Goal: Transaction & Acquisition: Purchase product/service

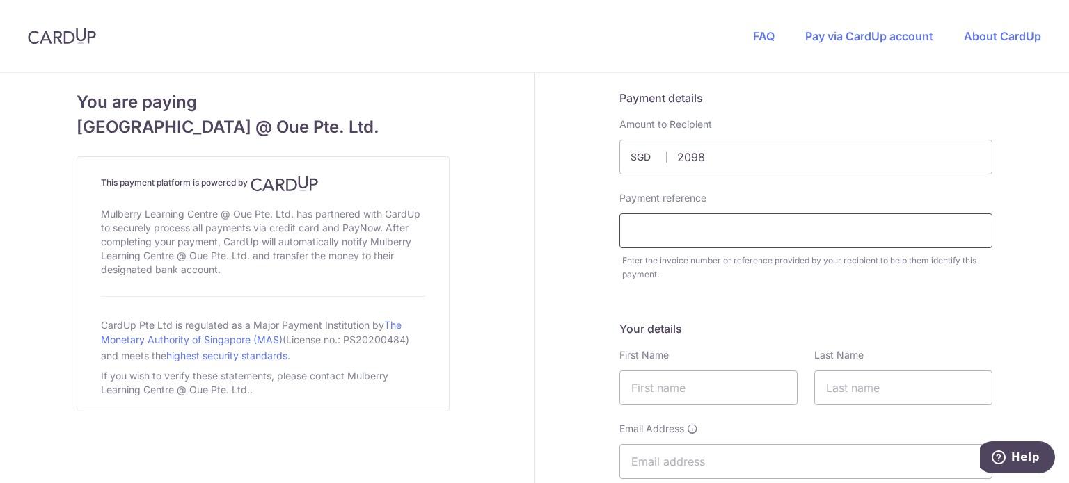
type input "2098.00"
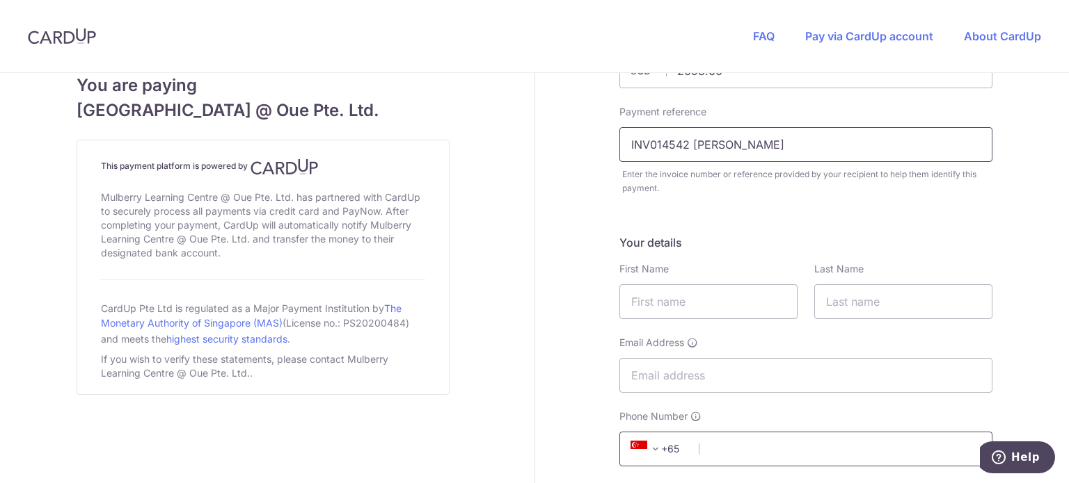
scroll to position [209, 0]
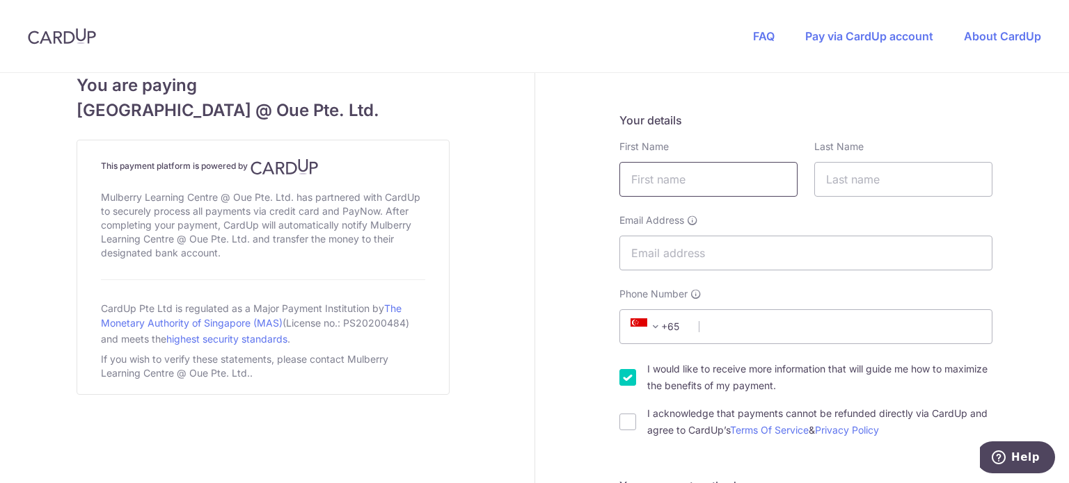
type input "INV014542 [PERSON_NAME]"
click at [661, 184] on input "text" at bounding box center [708, 179] width 178 height 35
type input "PENGFEI"
type input "YAM"
type input "[EMAIL_ADDRESS][DOMAIN_NAME]"
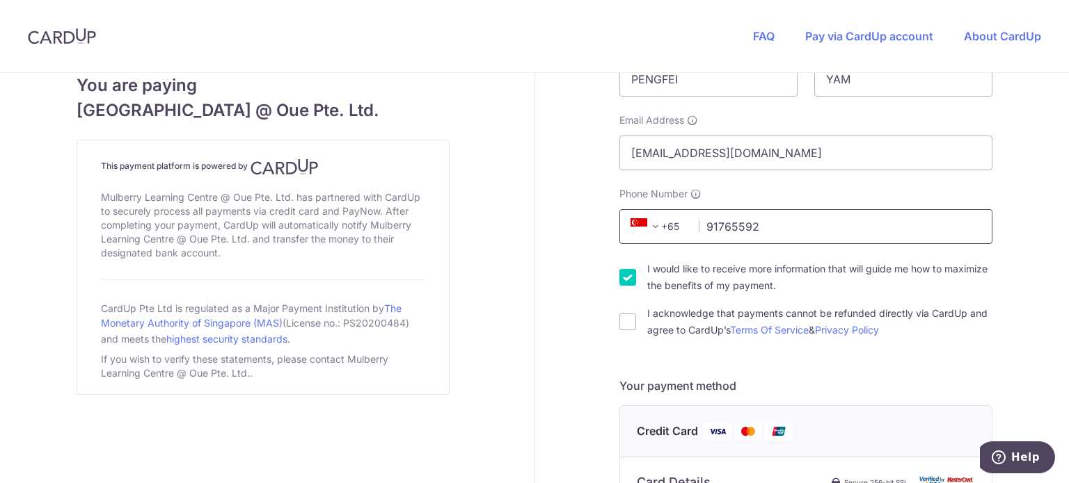
scroll to position [487, 0]
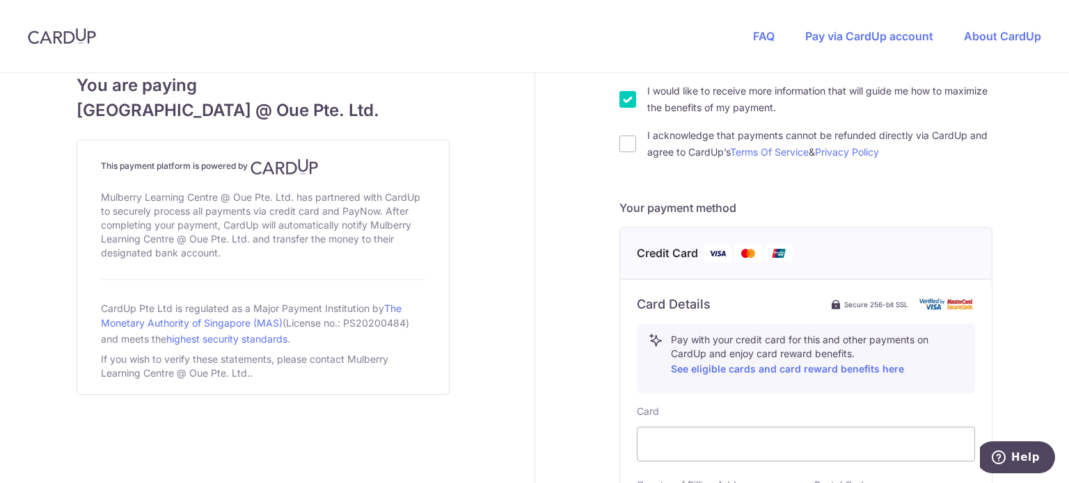
type input "91765592"
click at [629, 106] on input "I would like to receive more information that will guide me how to maximize the…" at bounding box center [627, 99] width 17 height 17
checkbox input "false"
click at [619, 139] on input "I acknowledge that payments cannot be refunded directly via CardUp and agree to…" at bounding box center [627, 144] width 17 height 17
checkbox input "true"
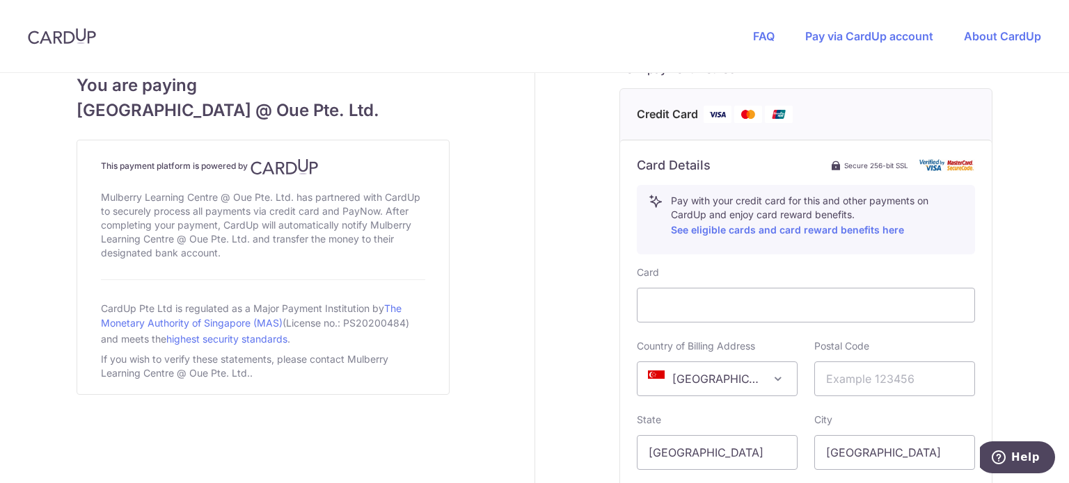
scroll to position [765, 0]
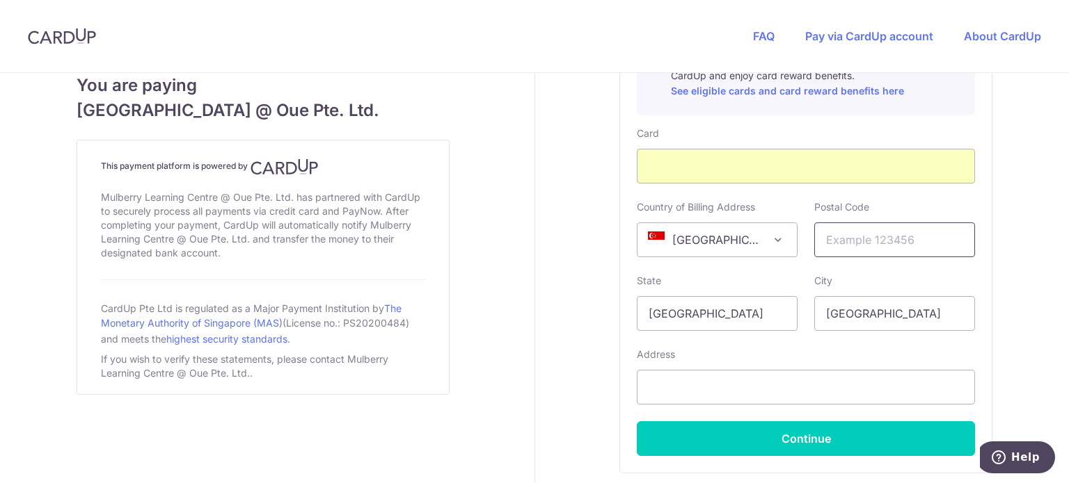
click at [849, 231] on input "text" at bounding box center [894, 240] width 161 height 35
type input "078882"
click at [751, 354] on div "Address" at bounding box center [806, 376] width 338 height 57
click at [750, 394] on input "text" at bounding box center [806, 387] width 338 height 35
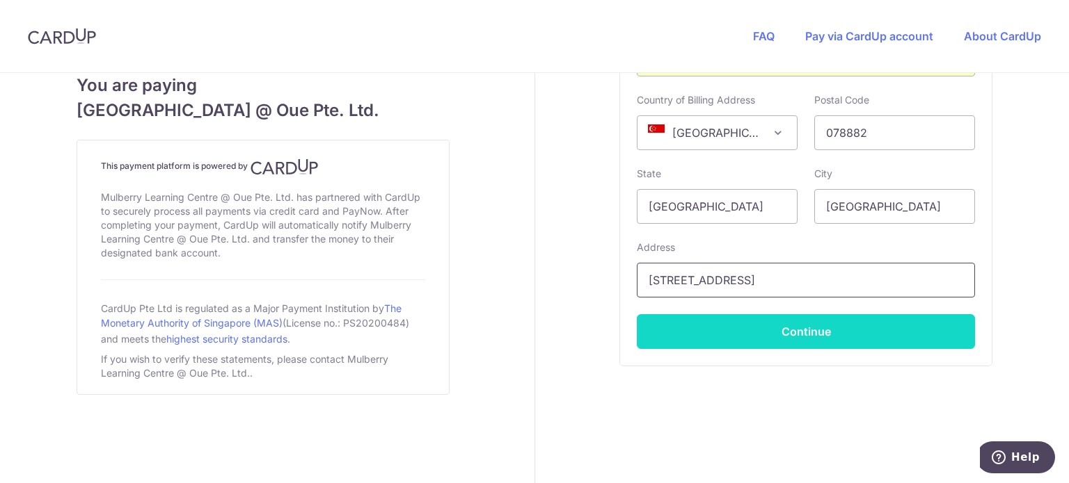
type input "[STREET_ADDRESS]"
click at [817, 334] on button "Continue" at bounding box center [806, 331] width 338 height 35
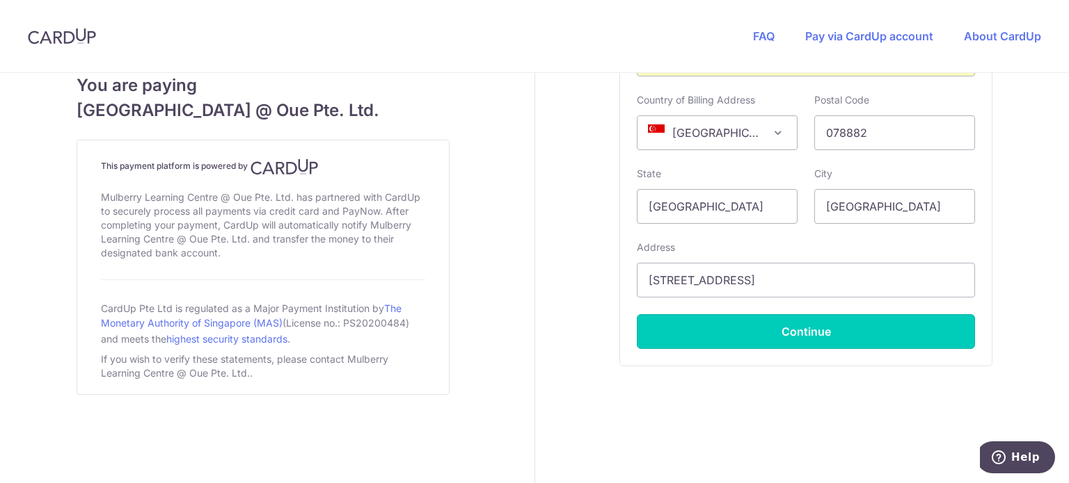
type input "**** 6952"
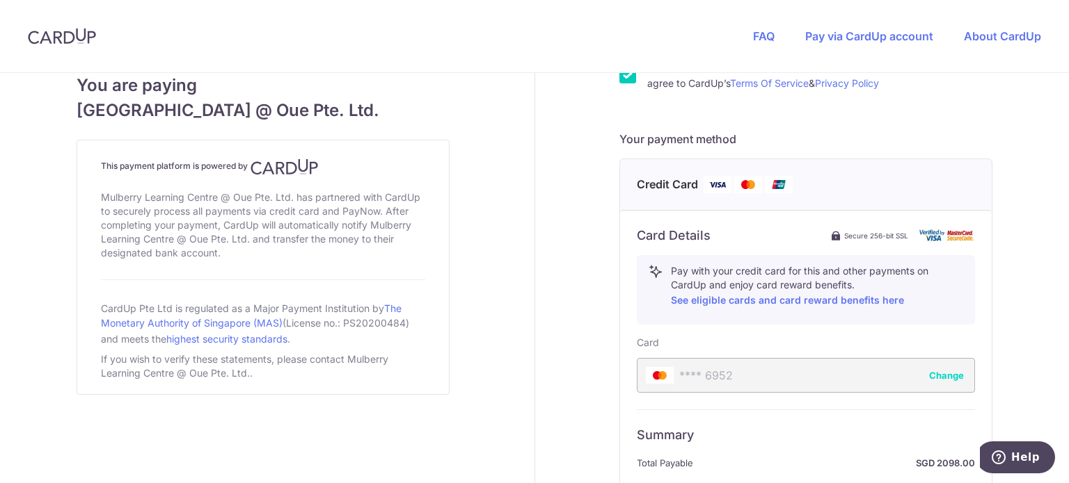
scroll to position [638, 0]
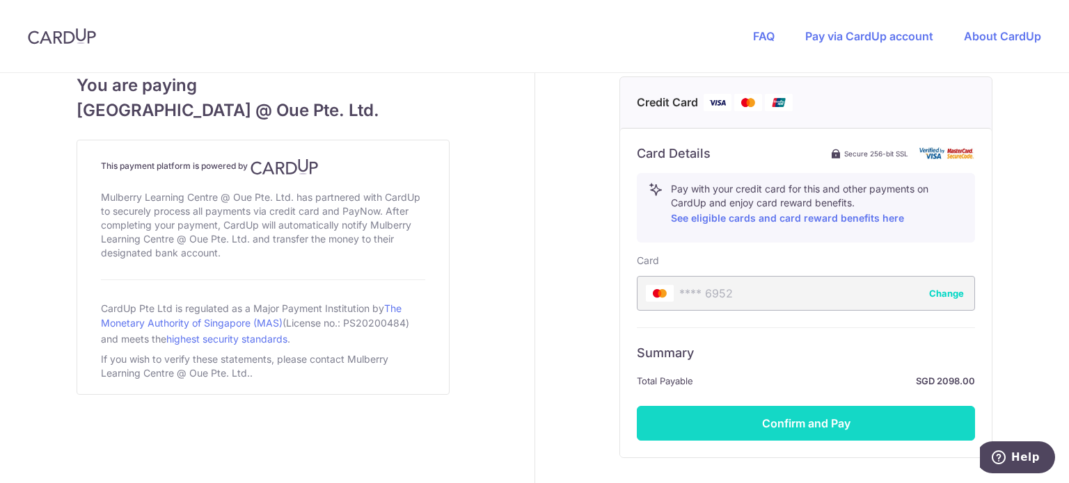
click at [868, 412] on button "Confirm and Pay" at bounding box center [806, 423] width 338 height 35
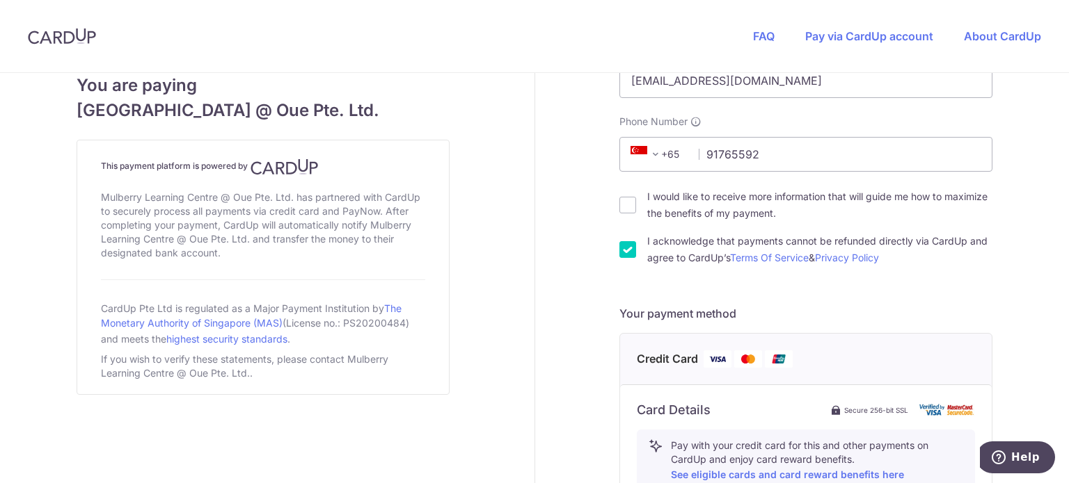
scroll to position [33, 0]
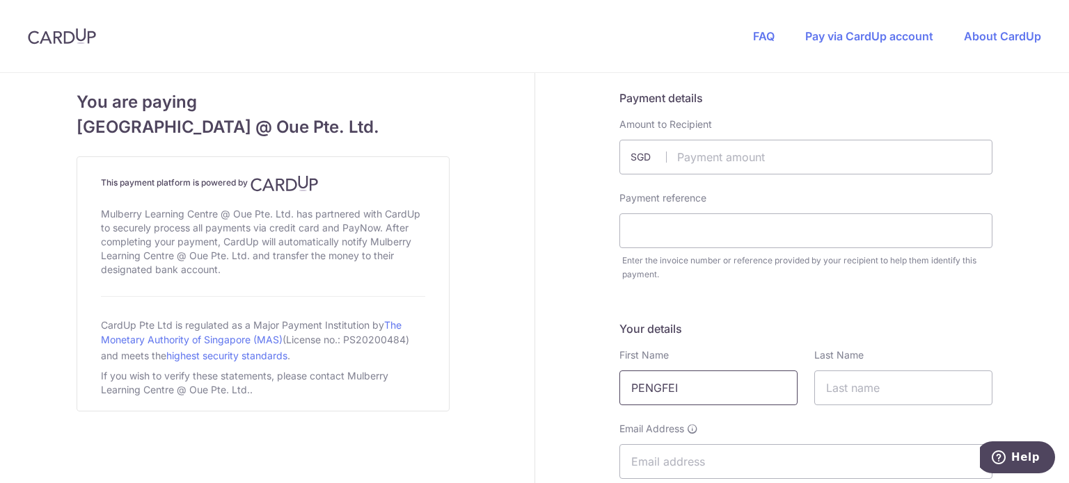
type input "PENGFEI"
type input "YAM"
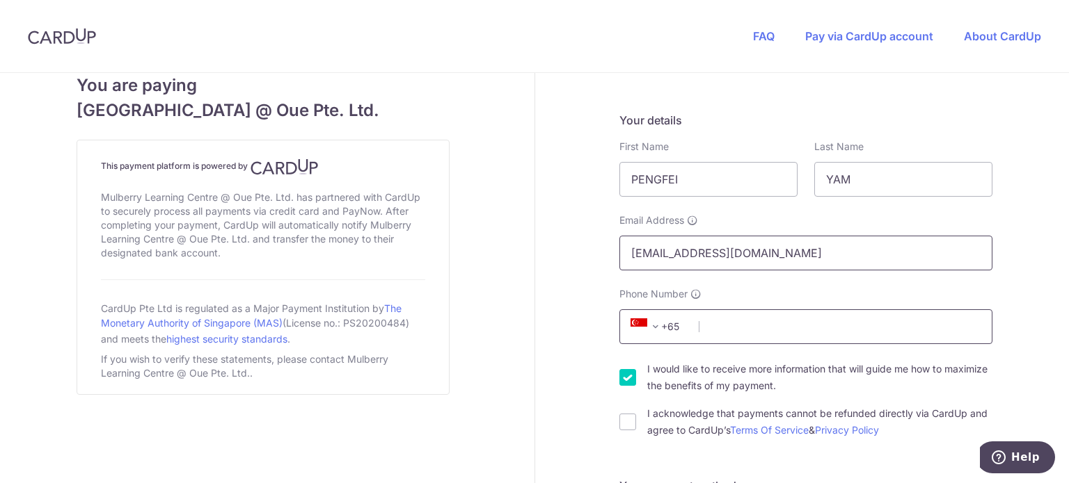
type input "[EMAIL_ADDRESS][DOMAIN_NAME]"
click at [790, 323] on input "Phone Number" at bounding box center [805, 327] width 373 height 35
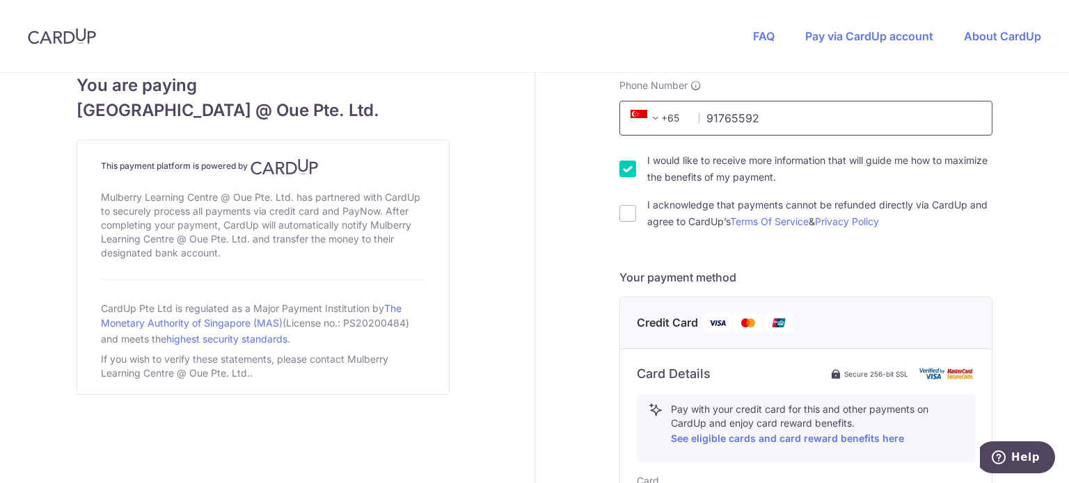
type input "91765592"
click at [634, 216] on div "I acknowledge that payments cannot be refunded directly via CardUp and agree to…" at bounding box center [805, 213] width 373 height 33
click at [630, 209] on input "I acknowledge that payments cannot be refunded directly via CardUp and agree to…" at bounding box center [627, 213] width 17 height 17
checkbox input "true"
click at [625, 166] on input "I would like to receive more information that will guide me how to maximize the…" at bounding box center [627, 169] width 17 height 17
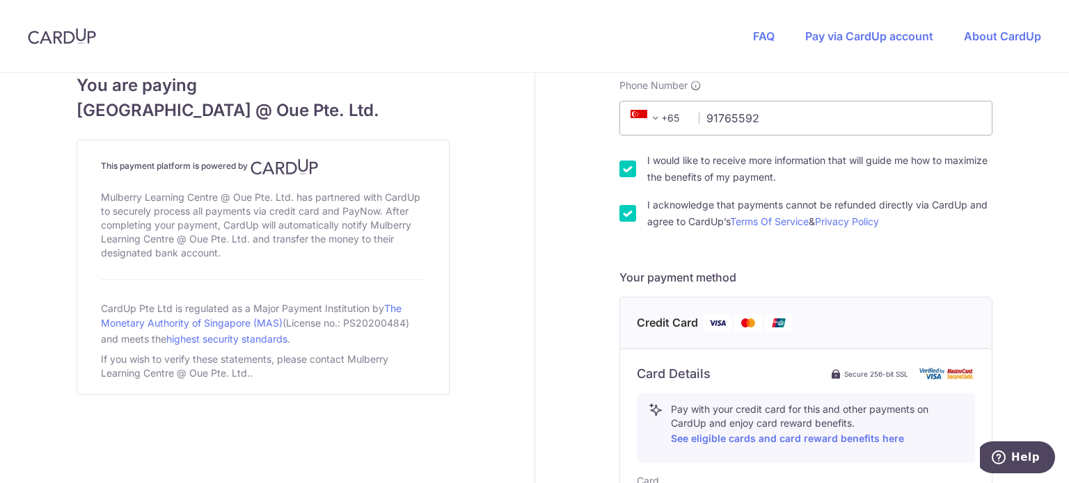
checkbox input "false"
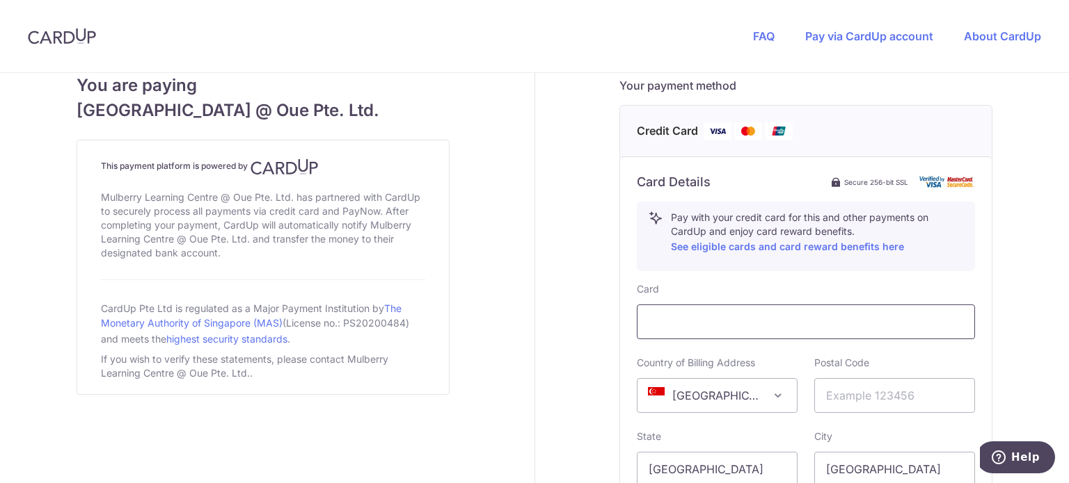
scroll to position [696, 0]
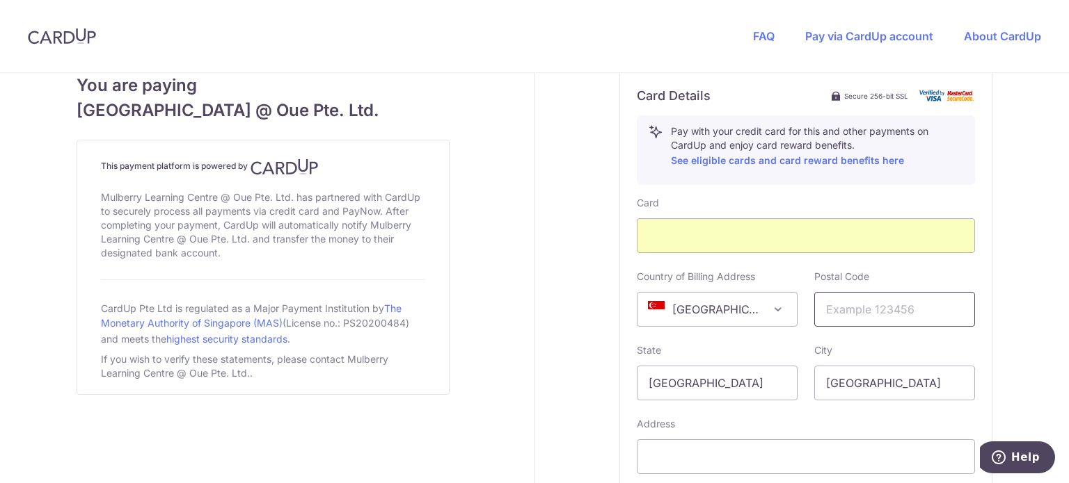
click at [861, 308] on input "text" at bounding box center [894, 309] width 161 height 35
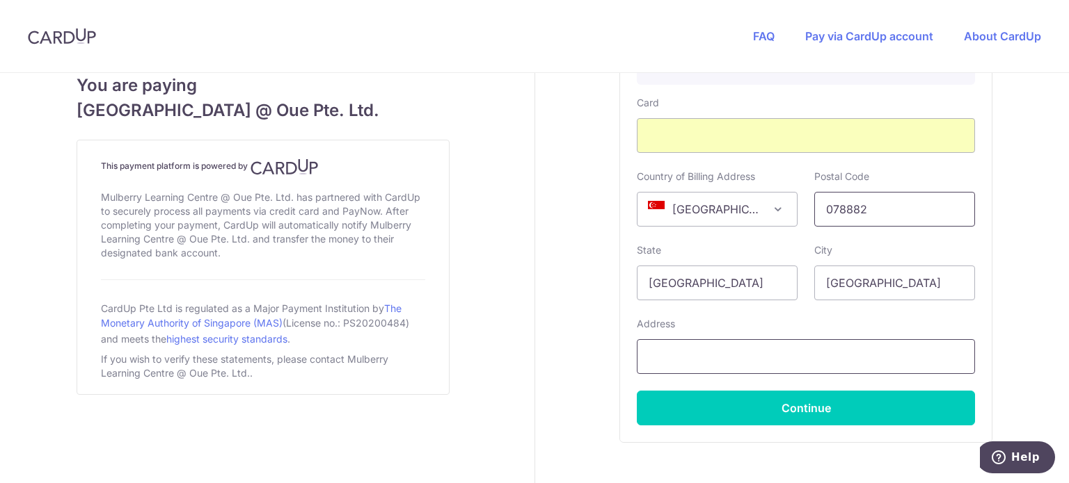
scroll to position [872, 0]
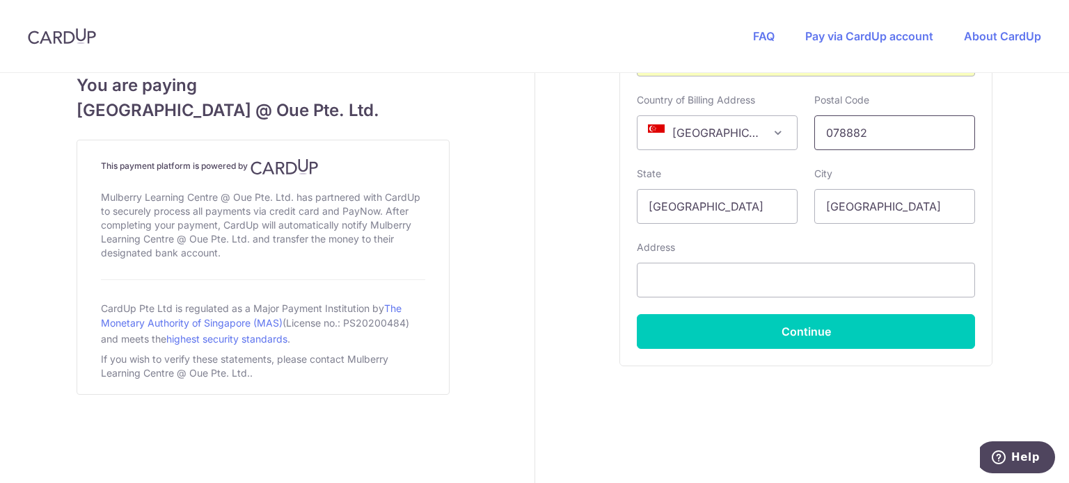
type input "078882"
click at [717, 256] on div "Address" at bounding box center [806, 269] width 338 height 57
click at [724, 284] on input "text" at bounding box center [806, 280] width 338 height 35
paste input "[STREET_ADDRESS]"
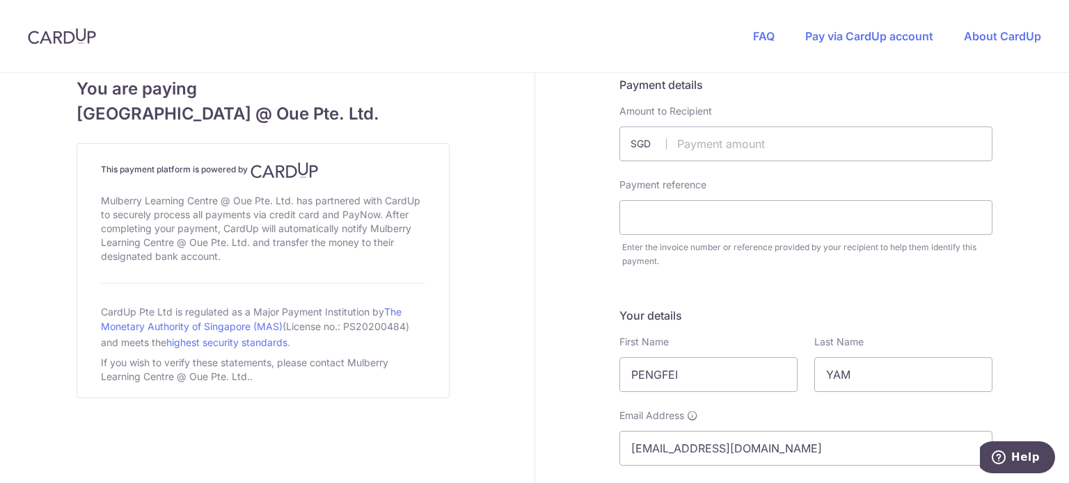
scroll to position [0, 0]
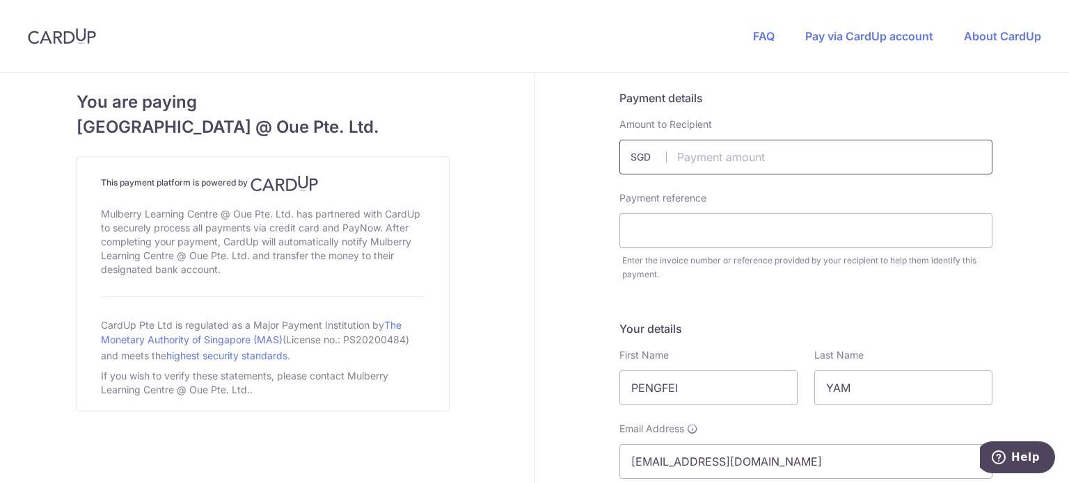
type input "[STREET_ADDRESS]"
click at [749, 146] on input "text" at bounding box center [805, 157] width 373 height 35
type input "1978.10"
click at [725, 219] on input "text" at bounding box center [805, 231] width 373 height 35
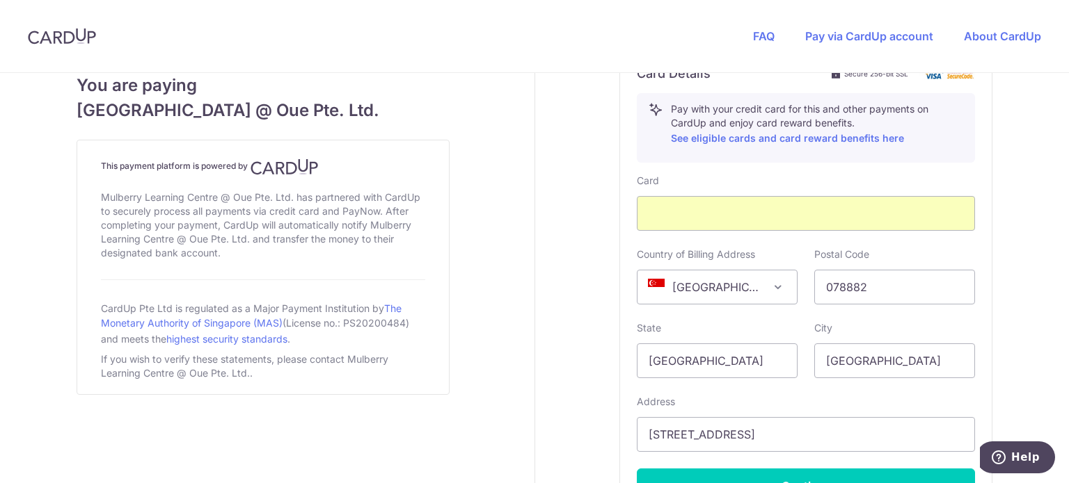
scroll to position [835, 0]
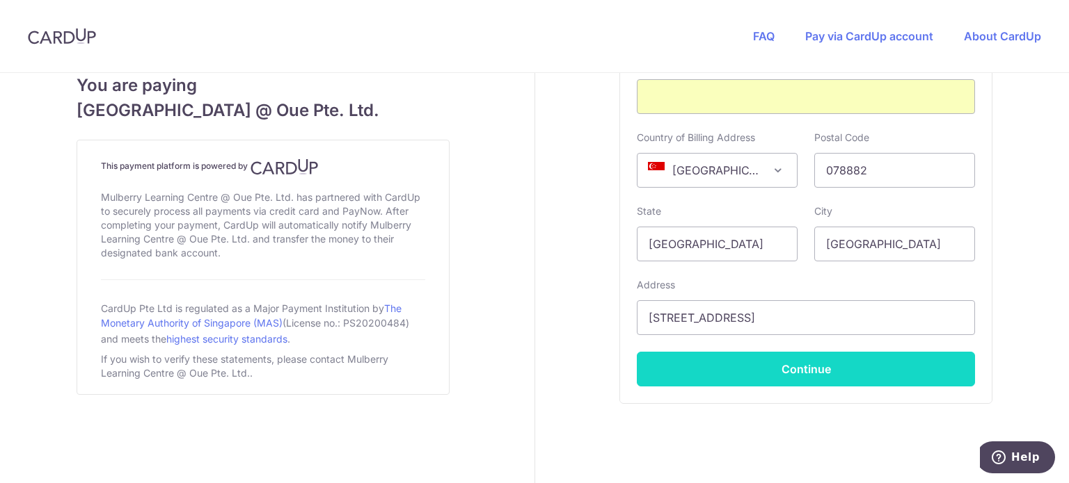
type input "INV014600 GRACE YAM SHIEN"
click at [767, 369] on button "Continue" at bounding box center [806, 369] width 338 height 35
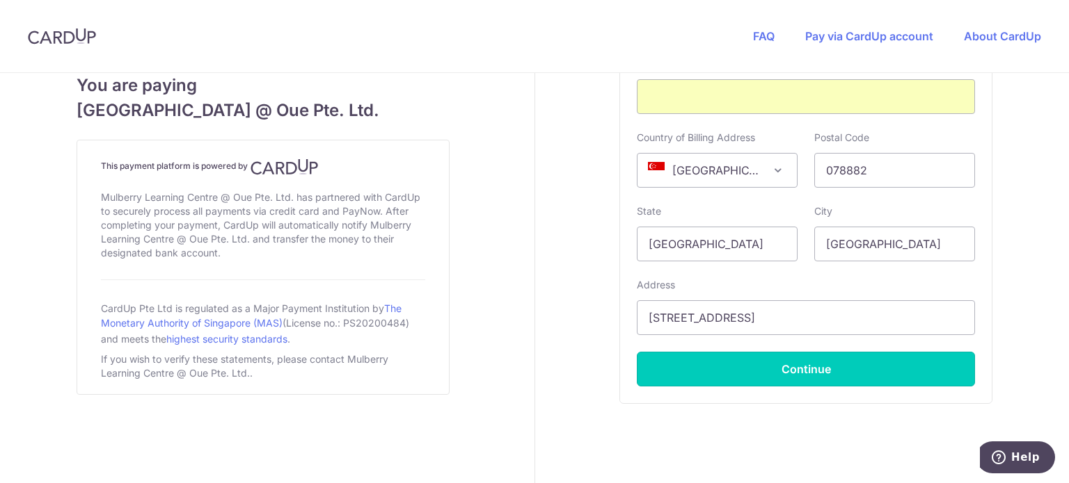
type input "**** 6952"
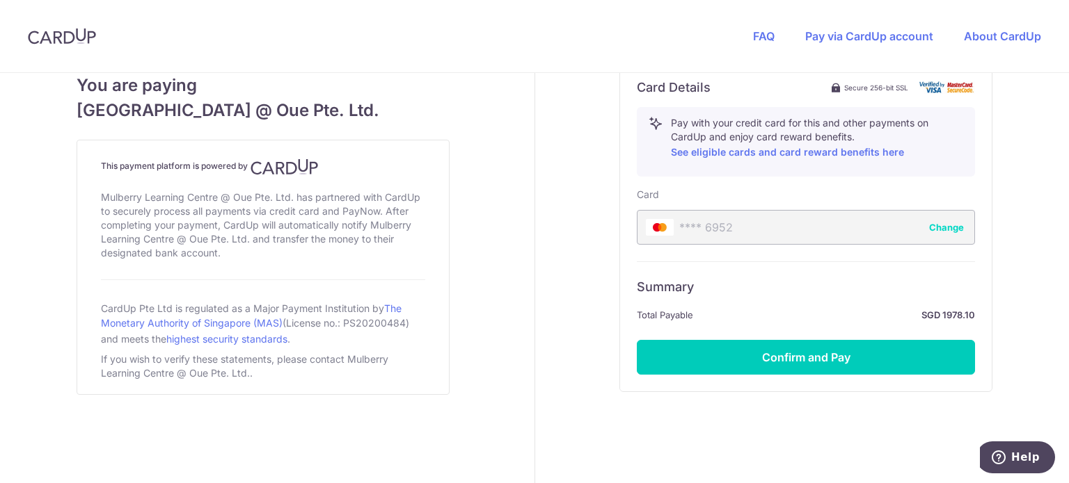
scroll to position [729, 0]
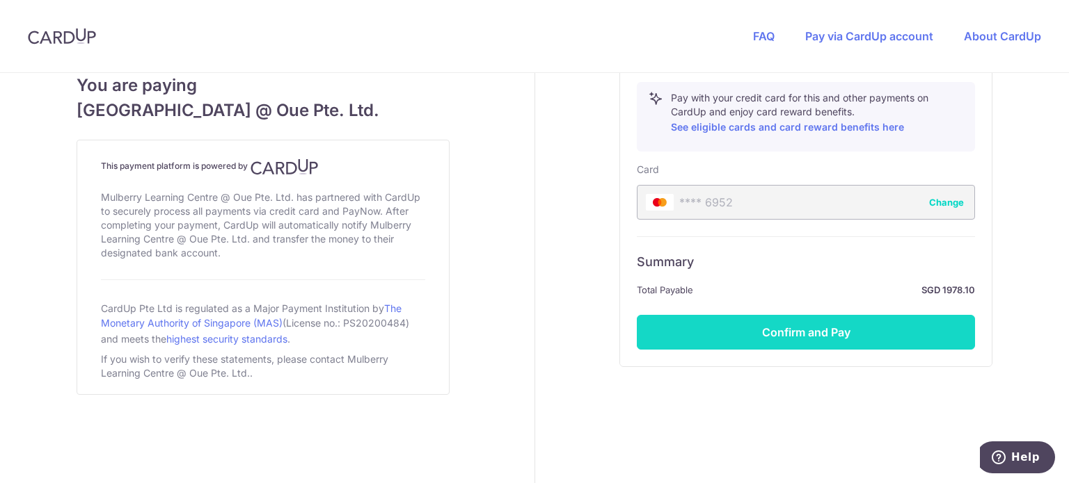
click at [826, 330] on button "Confirm and Pay" at bounding box center [806, 332] width 338 height 35
